Goal: Task Accomplishment & Management: Manage account settings

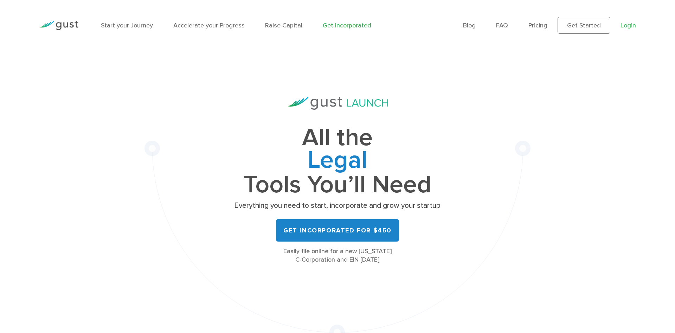
click at [627, 26] on link "Login" at bounding box center [627, 25] width 15 height 7
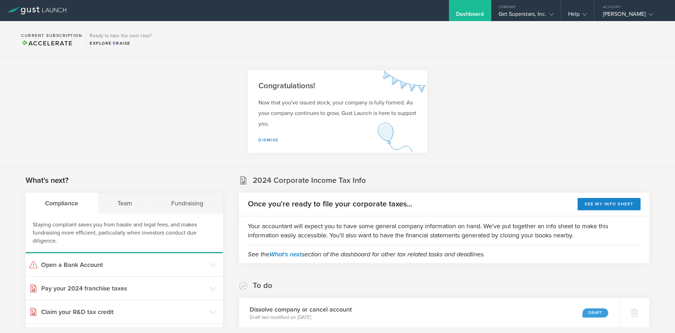
scroll to position [278, 0]
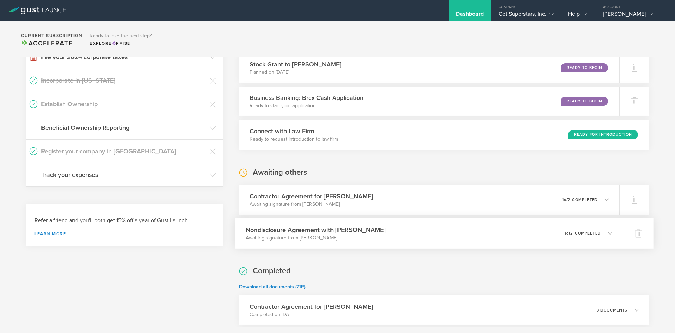
click at [595, 235] on p "1 of 2 completed" at bounding box center [582, 233] width 36 height 4
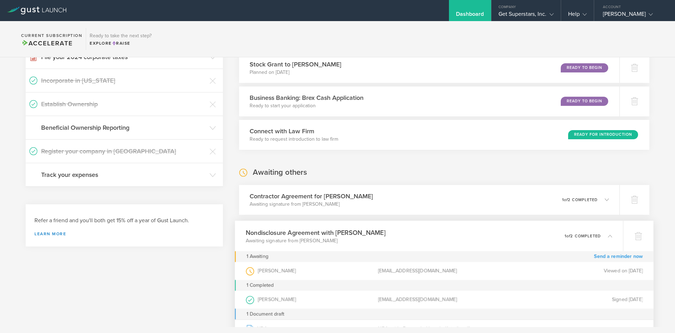
click at [609, 257] on link "Send a reminder now" at bounding box center [618, 256] width 49 height 11
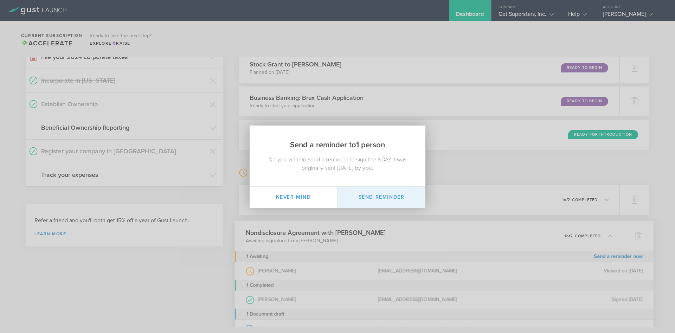
click at [391, 194] on button "Send Reminder" at bounding box center [381, 197] width 88 height 21
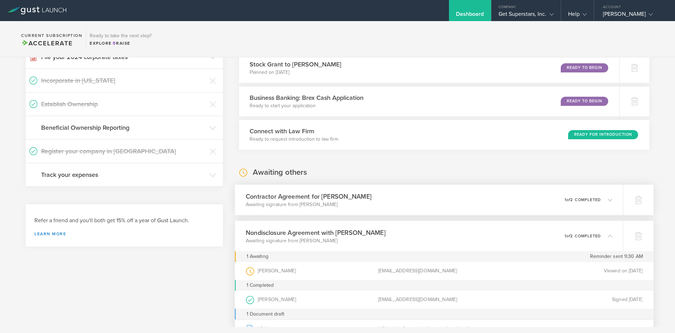
click at [578, 203] on div "0 undeliverable 1 of 2 completed" at bounding box center [588, 200] width 48 height 12
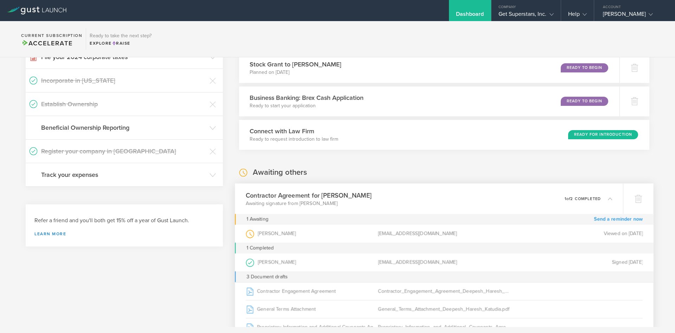
click at [600, 219] on link "Send a reminder now" at bounding box center [618, 219] width 49 height 11
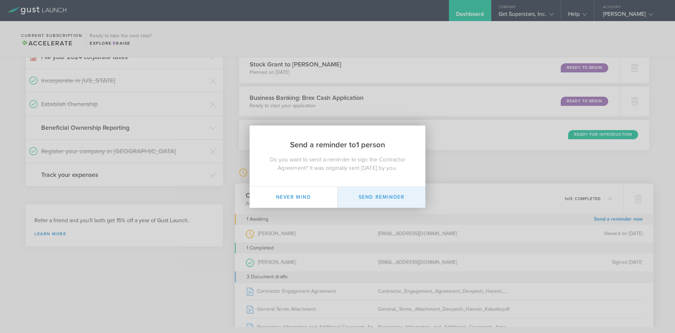
click at [389, 191] on button "Send Reminder" at bounding box center [381, 197] width 88 height 21
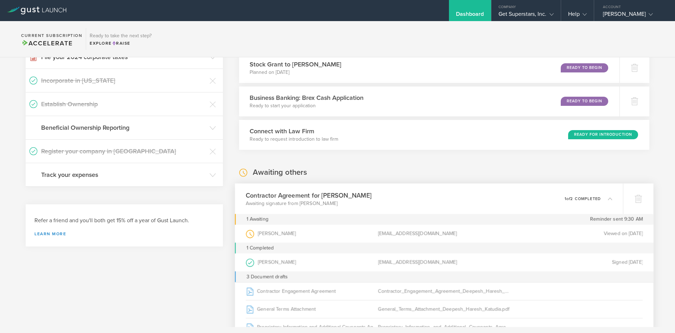
click at [397, 188] on div "Contractor Agreement for [PERSON_NAME] Awaiting signature from [PERSON_NAME] 0 …" at bounding box center [429, 198] width 388 height 31
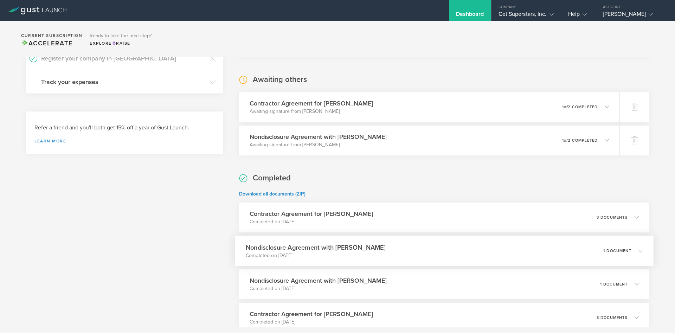
scroll to position [186, 0]
